Goal: Book appointment/travel/reservation

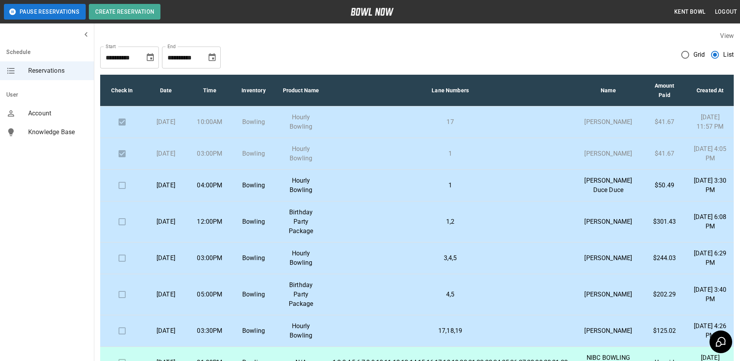
click at [237, 202] on td "Bowling" at bounding box center [254, 186] width 44 height 32
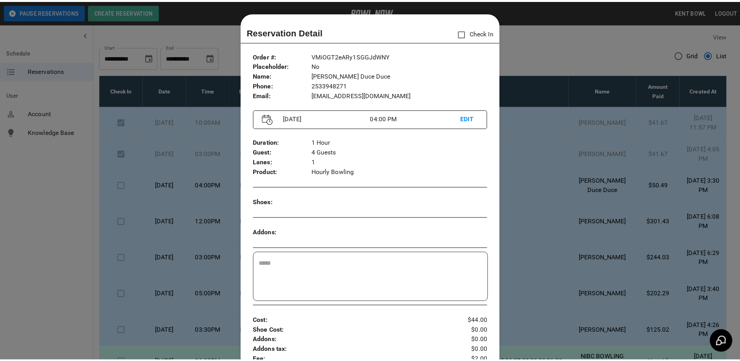
scroll to position [13, 0]
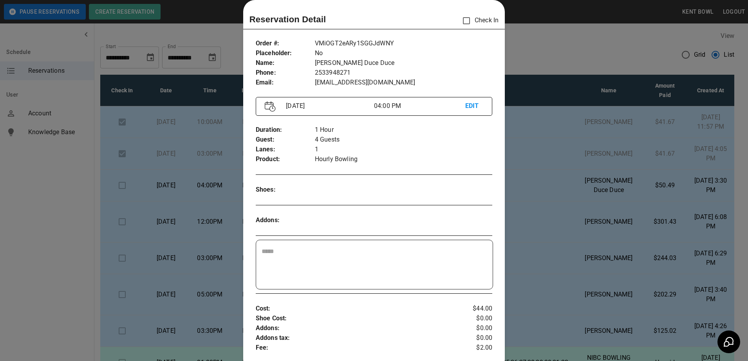
click at [61, 202] on div at bounding box center [374, 180] width 748 height 361
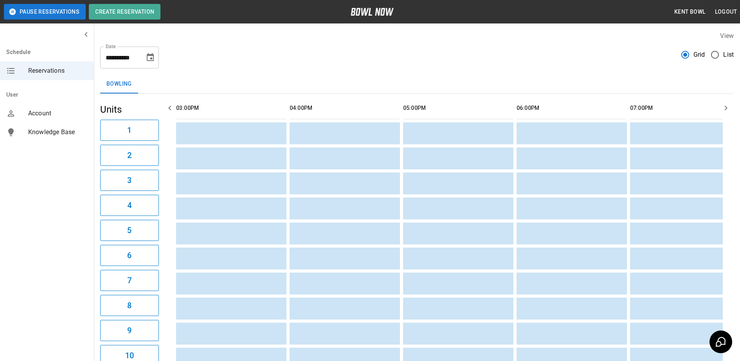
scroll to position [0, 681]
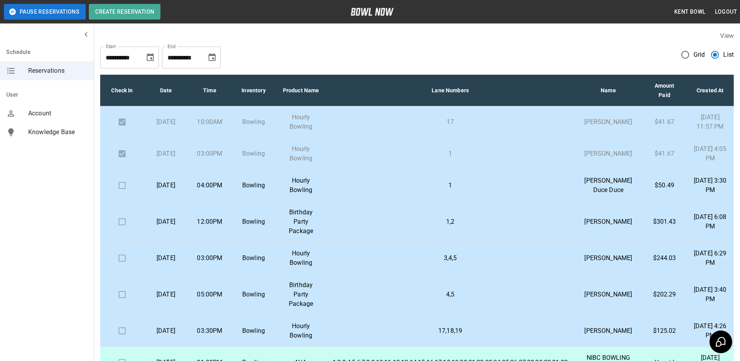
click at [245, 202] on td "Bowling" at bounding box center [254, 186] width 44 height 32
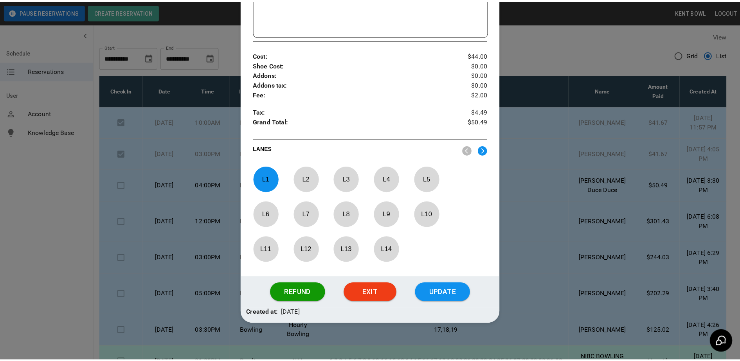
scroll to position [268, 0]
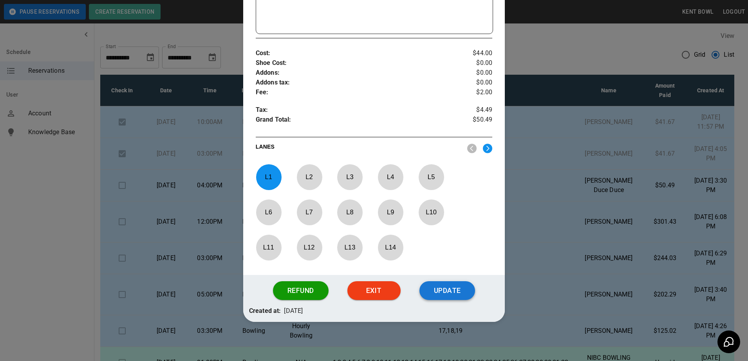
click at [449, 293] on button "Update" at bounding box center [447, 290] width 56 height 19
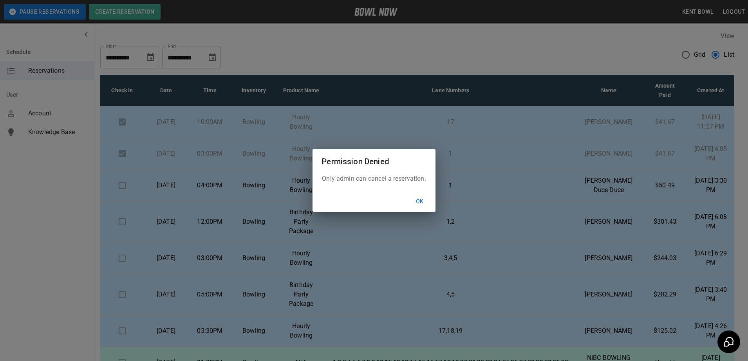
click at [420, 202] on button "Ok" at bounding box center [419, 202] width 25 height 14
